Goal: Transaction & Acquisition: Book appointment/travel/reservation

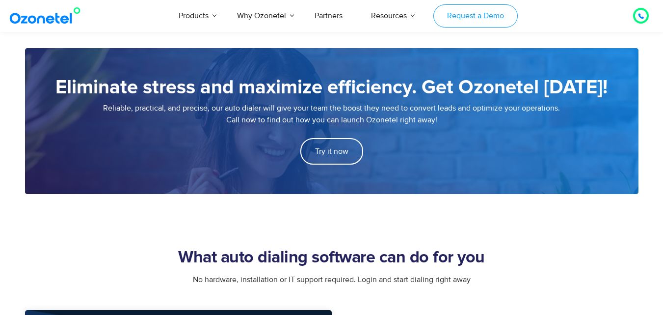
click at [460, 11] on link "Request a Demo" at bounding box center [475, 15] width 84 height 23
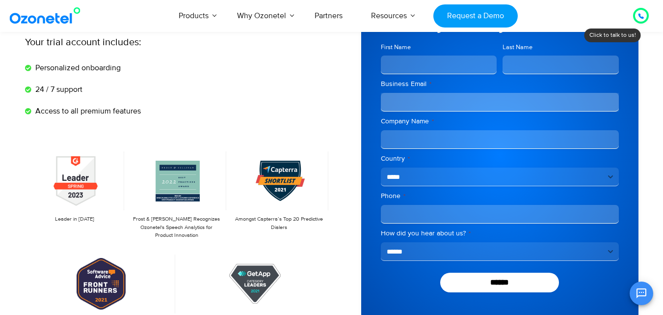
scroll to position [299, 0]
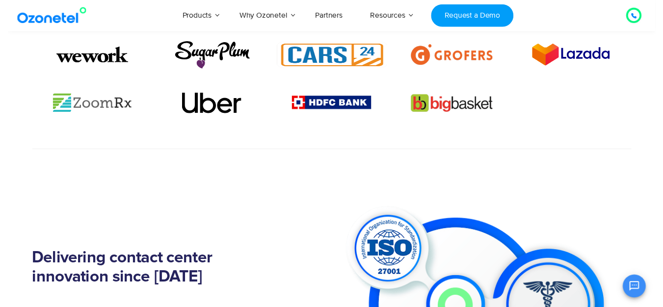
scroll to position [0, 0]
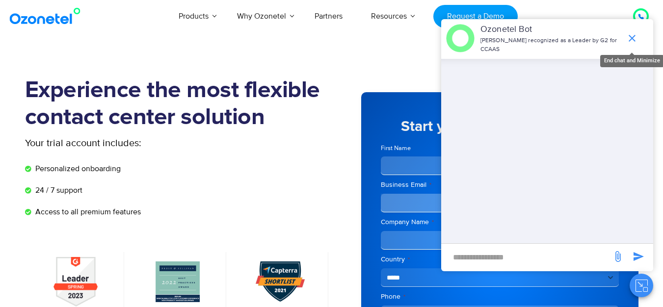
click at [634, 32] on icon "end chat or minimize" at bounding box center [632, 38] width 12 height 12
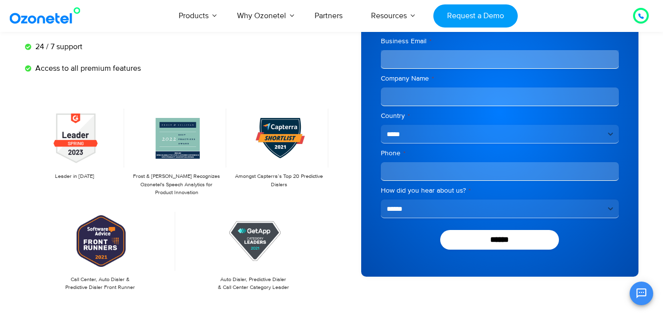
scroll to position [141, 0]
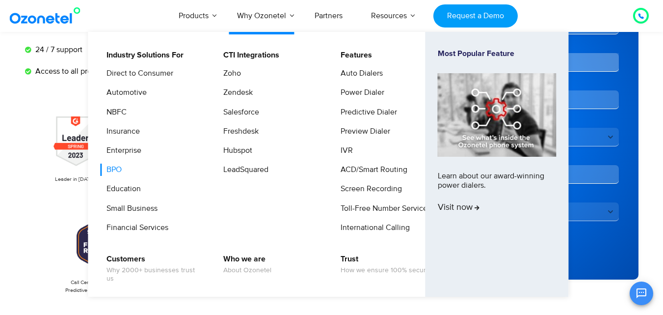
click at [115, 173] on link "BPO" at bounding box center [111, 169] width 23 height 12
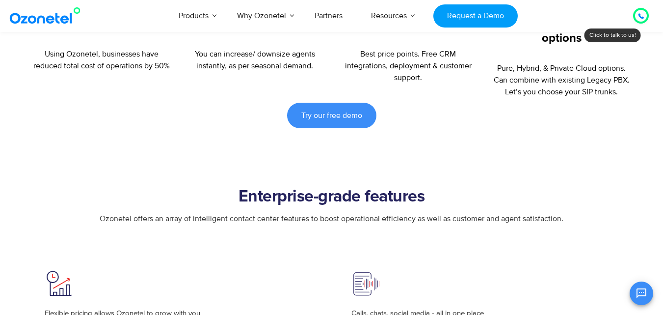
scroll to position [818, 0]
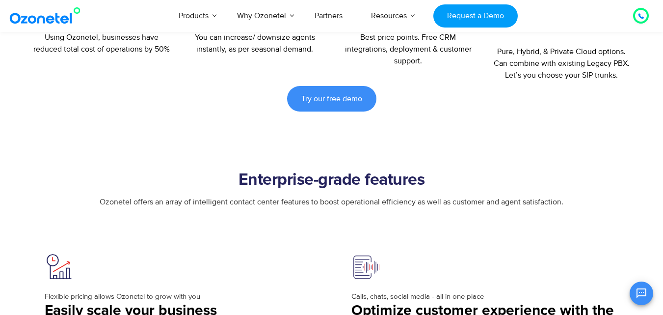
scroll to position [835, 0]
